Goal: Task Accomplishment & Management: Use online tool/utility

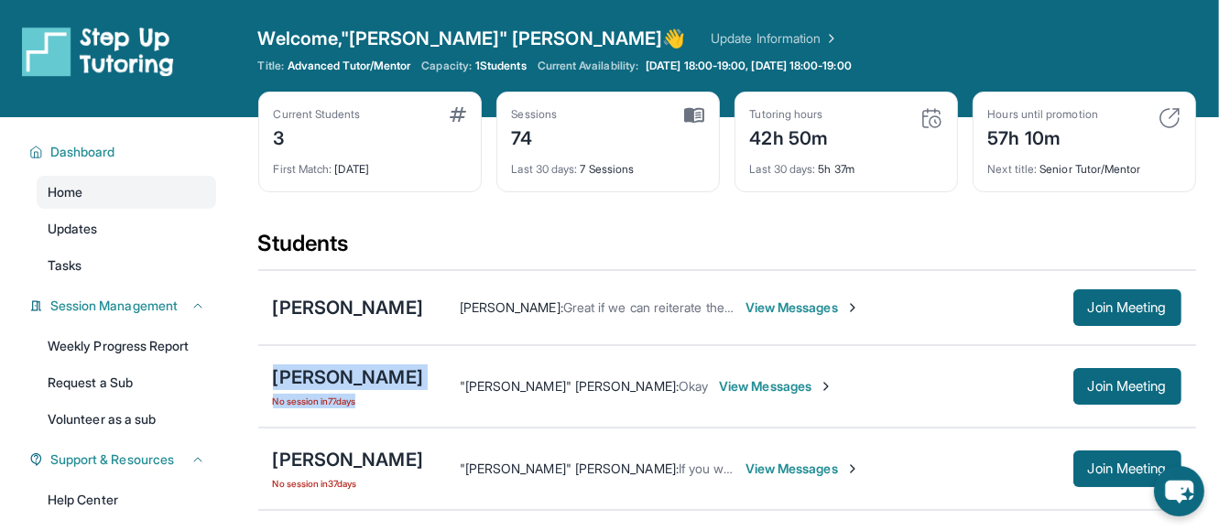
drag, startPoint x: 275, startPoint y: 376, endPoint x: 499, endPoint y: 387, distance: 224.7
click at [499, 387] on div "Rosemary Martínez Brito No session in 77 days "Frank" David Mcknight : Okay Vie…" at bounding box center [727, 386] width 938 height 82
copy div "Rosemary Martínez Brito No session in 77 days"
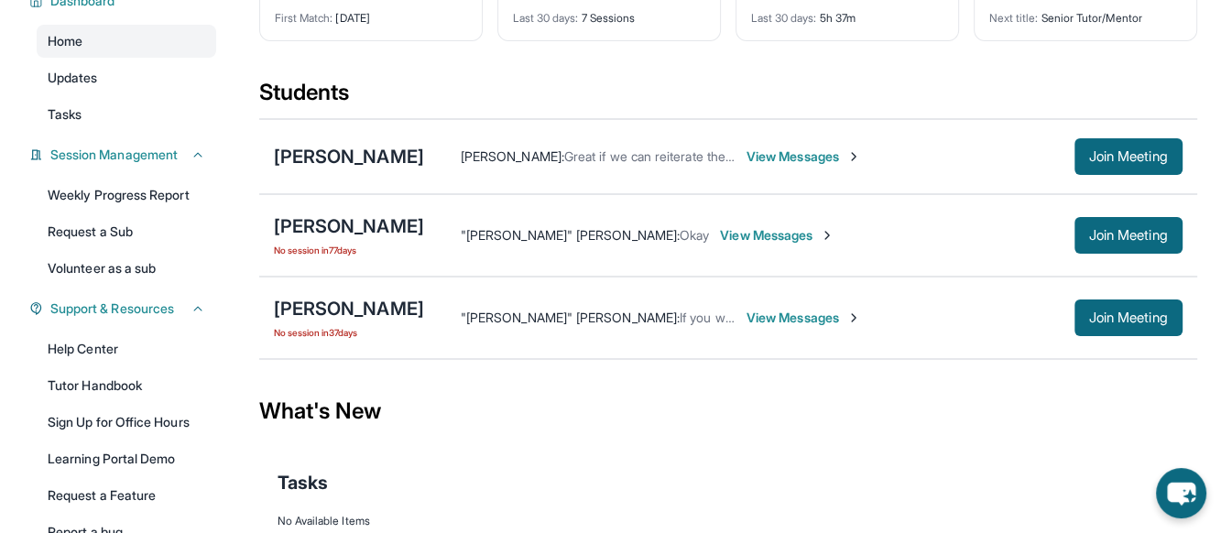
scroll to position [183, 0]
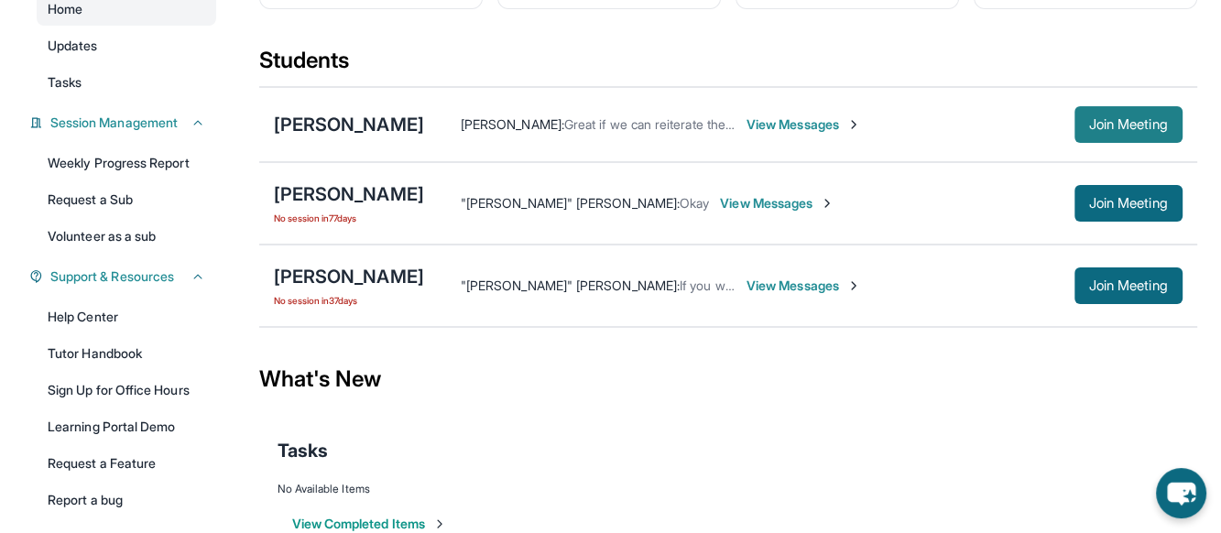
click at [1158, 124] on span "Join Meeting" at bounding box center [1128, 124] width 79 height 11
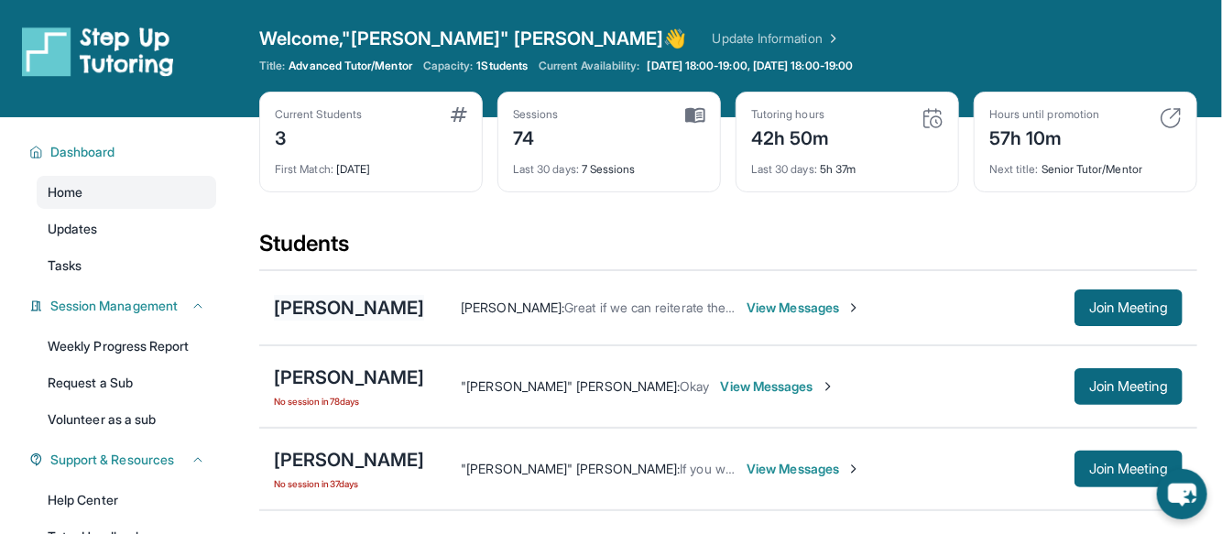
click at [386, 303] on div "[PERSON_NAME]" at bounding box center [349, 308] width 150 height 26
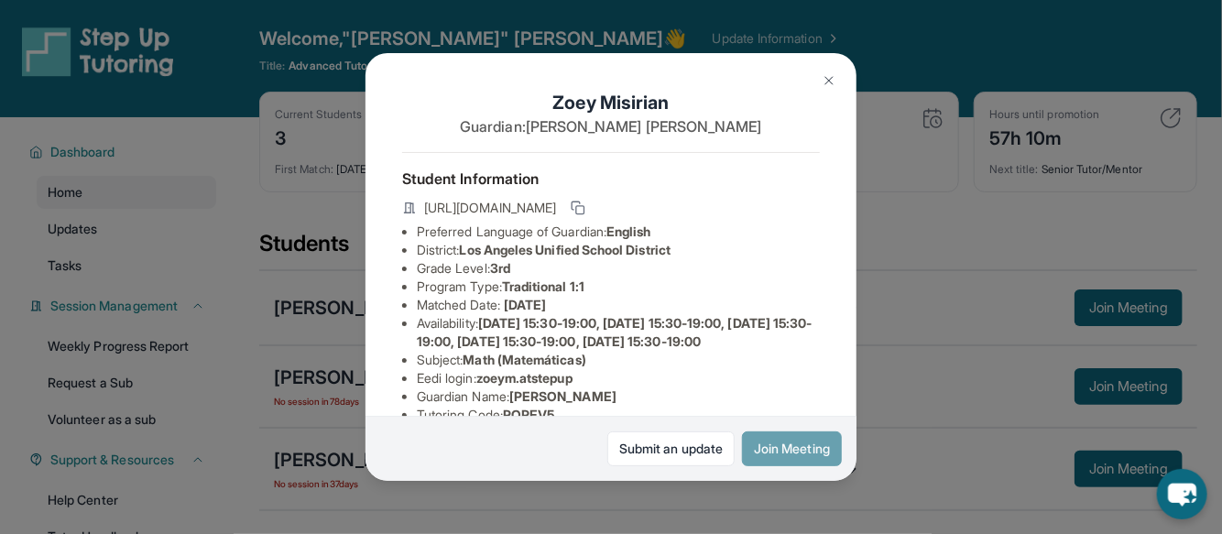
click at [776, 436] on button "Join Meeting" at bounding box center [792, 449] width 100 height 35
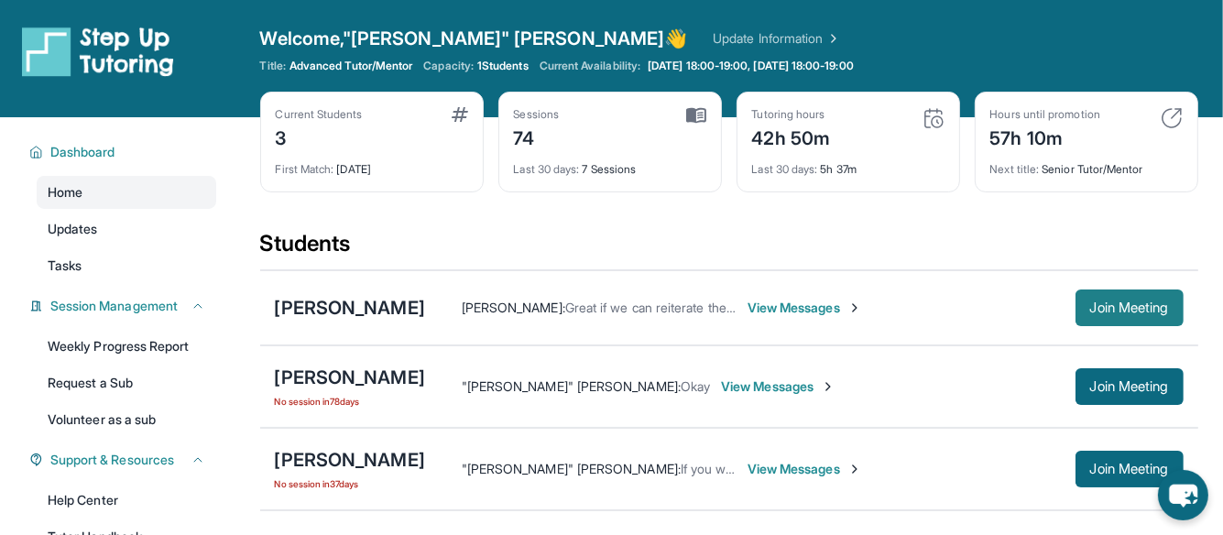
click at [1154, 297] on button "Join Meeting" at bounding box center [1130, 308] width 108 height 37
click at [1154, 302] on span "Join Meeting" at bounding box center [1129, 307] width 79 height 11
click at [1093, 306] on span "Join Meeting" at bounding box center [1129, 307] width 79 height 11
click at [410, 461] on div "[PERSON_NAME]" at bounding box center [350, 460] width 150 height 26
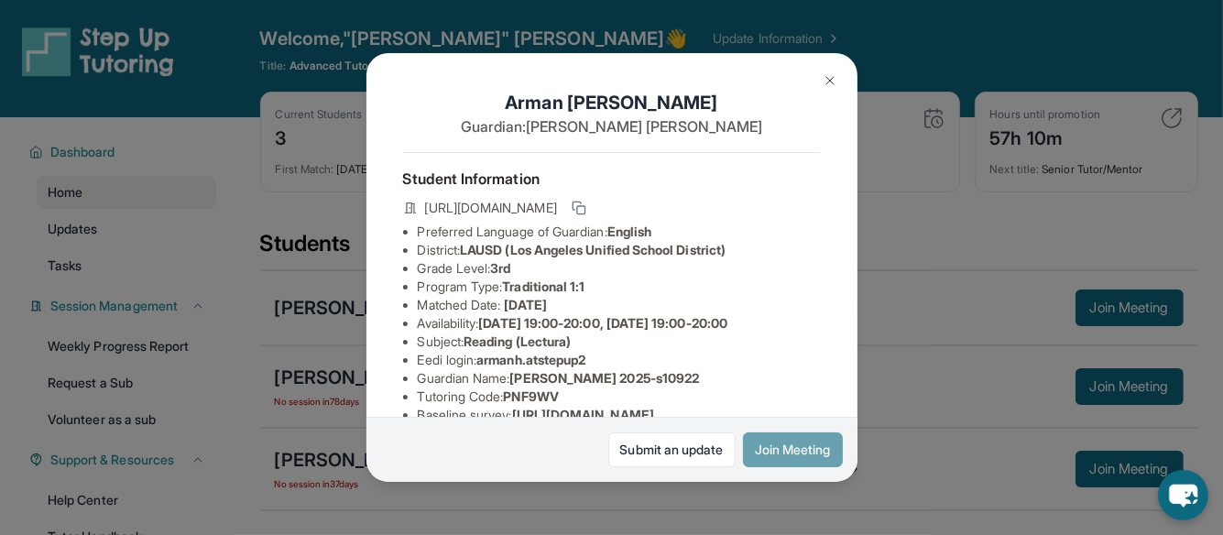
click at [815, 443] on button "Join Meeting" at bounding box center [793, 449] width 100 height 35
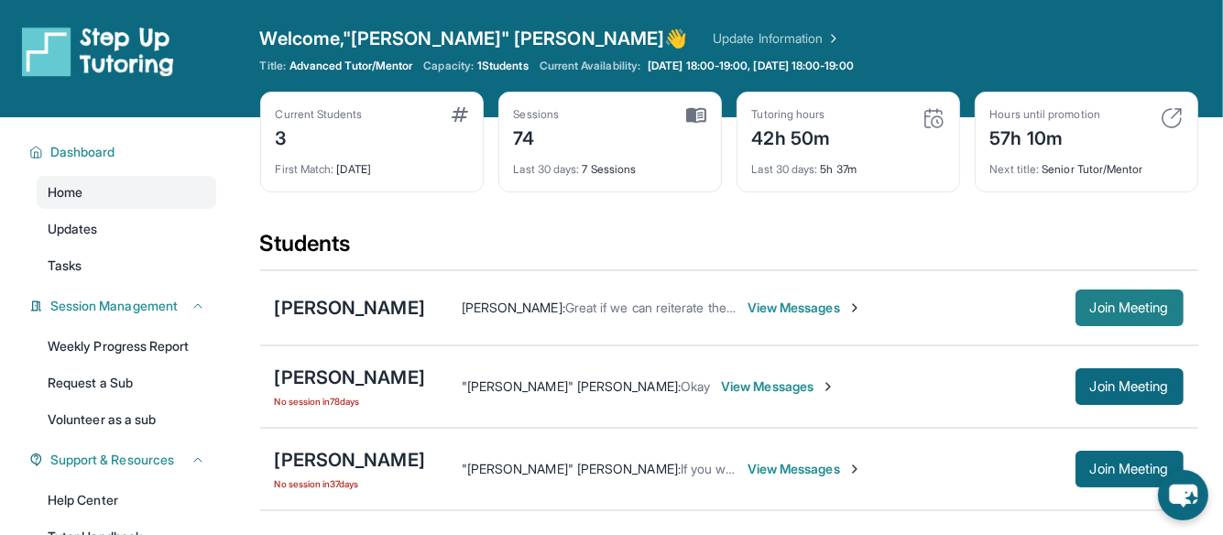
click at [1147, 305] on span "Join Meeting" at bounding box center [1129, 307] width 79 height 11
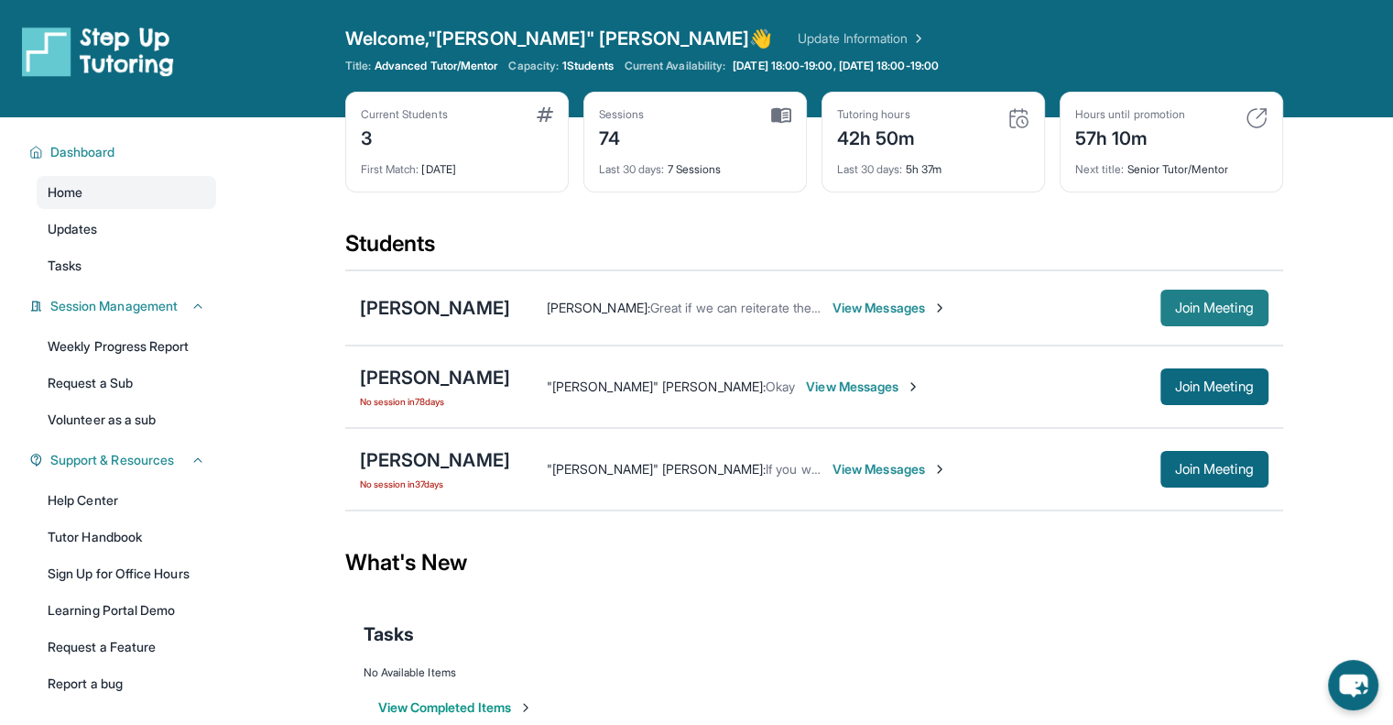
click at [1235, 302] on span "Join Meeting" at bounding box center [1214, 307] width 79 height 11
